Goal: Information Seeking & Learning: Find specific fact

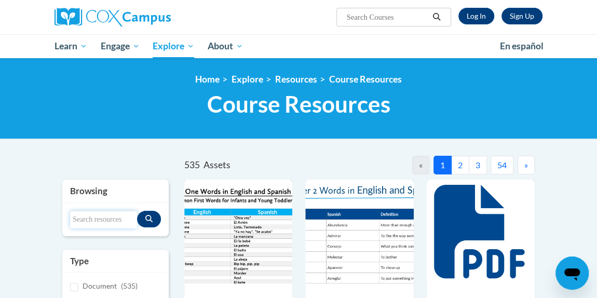
click at [88, 219] on input "Search resources" at bounding box center [103, 220] width 67 height 18
type input "vocabulary routine"
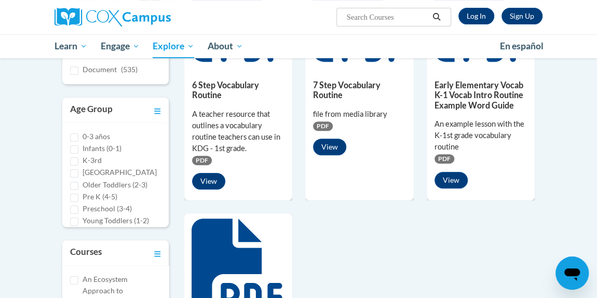
scroll to position [217, 0]
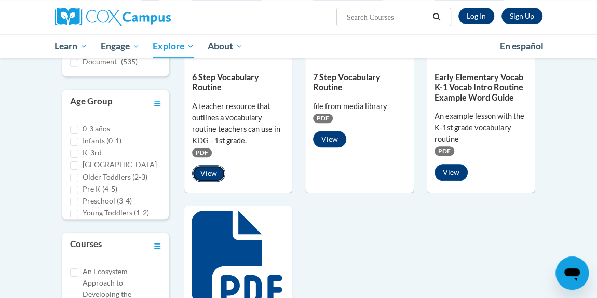
click at [215, 176] on button "View" at bounding box center [208, 173] width 33 height 17
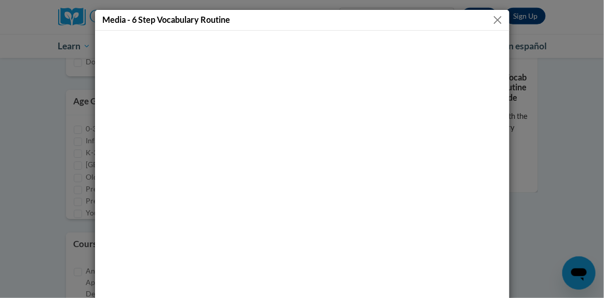
click at [496, 22] on button "Close" at bounding box center [497, 19] width 13 height 13
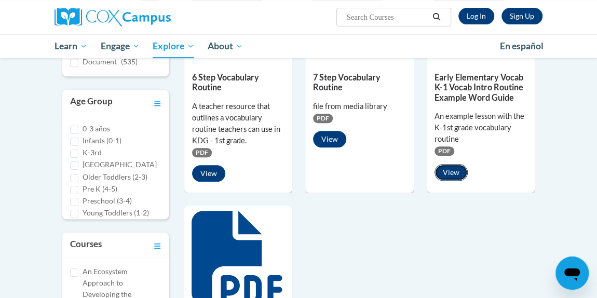
click at [459, 174] on button "View" at bounding box center [450, 172] width 33 height 17
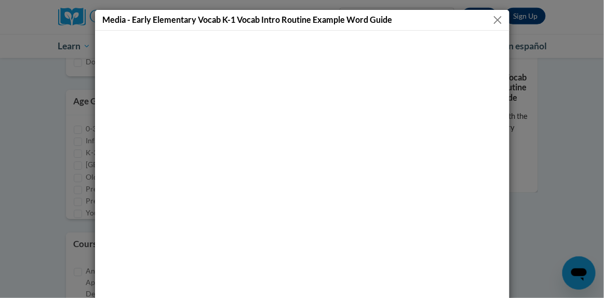
click at [498, 23] on button "Close" at bounding box center [497, 19] width 13 height 13
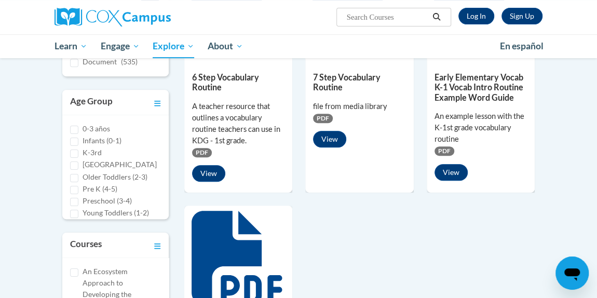
click at [564, 266] on icon "Open messaging window" at bounding box center [572, 273] width 19 height 19
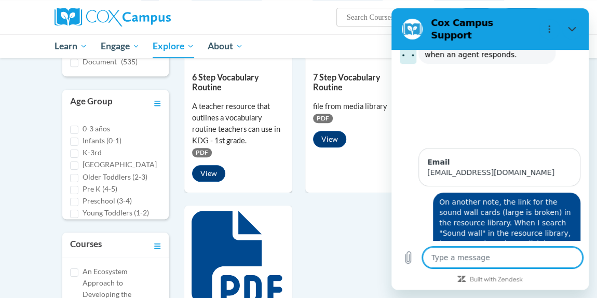
scroll to position [4324, 0]
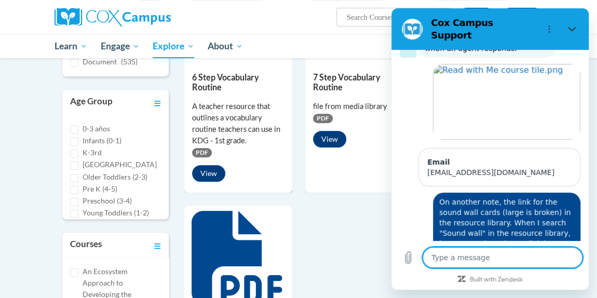
click at [523, 263] on textarea at bounding box center [503, 257] width 160 height 21
type textarea "T"
type textarea "x"
type textarea "Th"
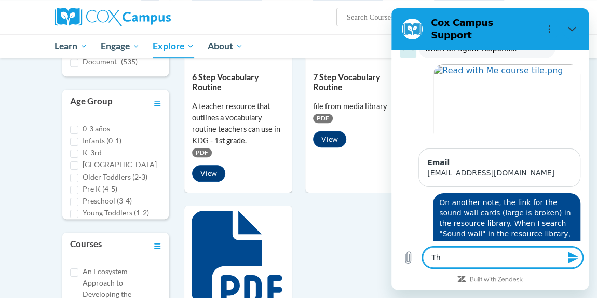
type textarea "x"
type textarea "Tha"
type textarea "x"
type textarea "Than"
type textarea "x"
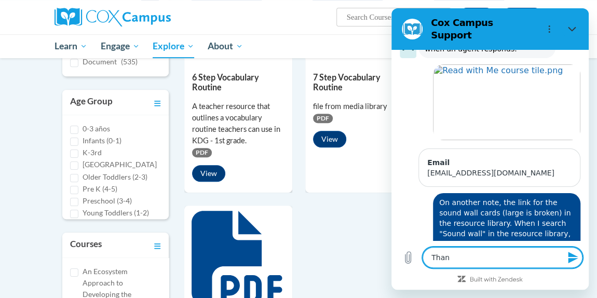
type textarea "Thank"
type textarea "x"
type textarea "Thanks"
type textarea "x"
type textarea "Thanks."
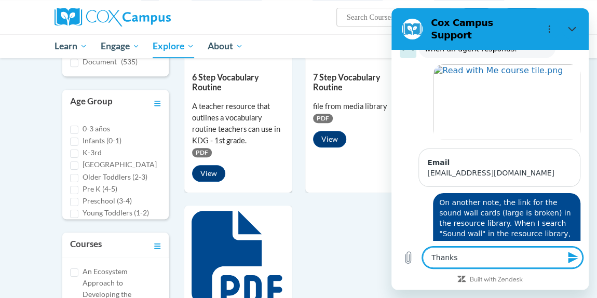
type textarea "x"
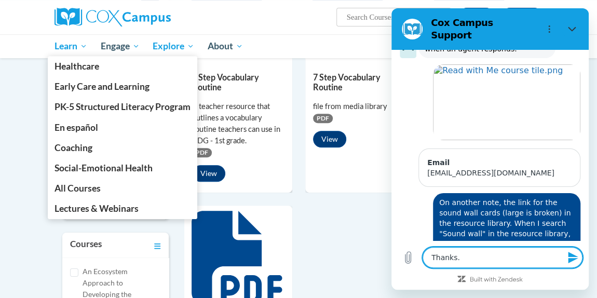
type textarea "Thanks."
click at [70, 49] on span "Learn" at bounding box center [71, 46] width 33 height 12
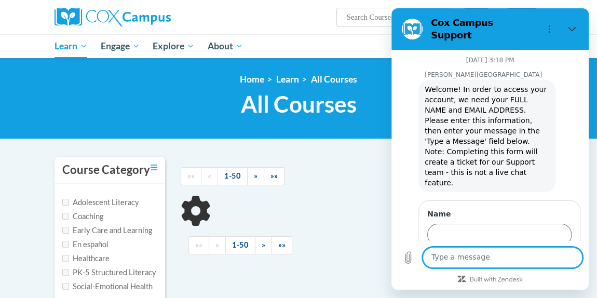
scroll to position [4308, 0]
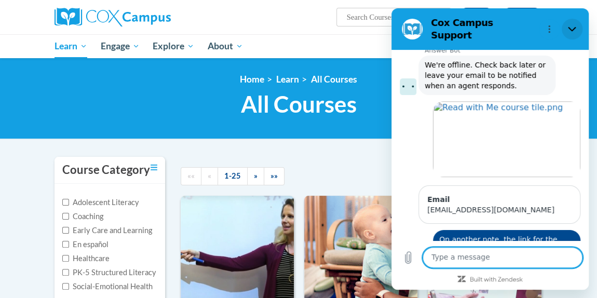
click at [570, 26] on icon "Close" at bounding box center [572, 29] width 8 height 8
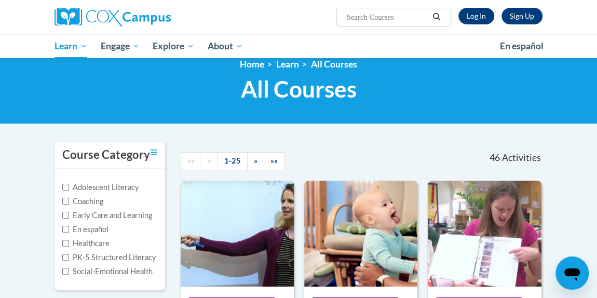
scroll to position [0, 0]
